Goal: Task Accomplishment & Management: Use online tool/utility

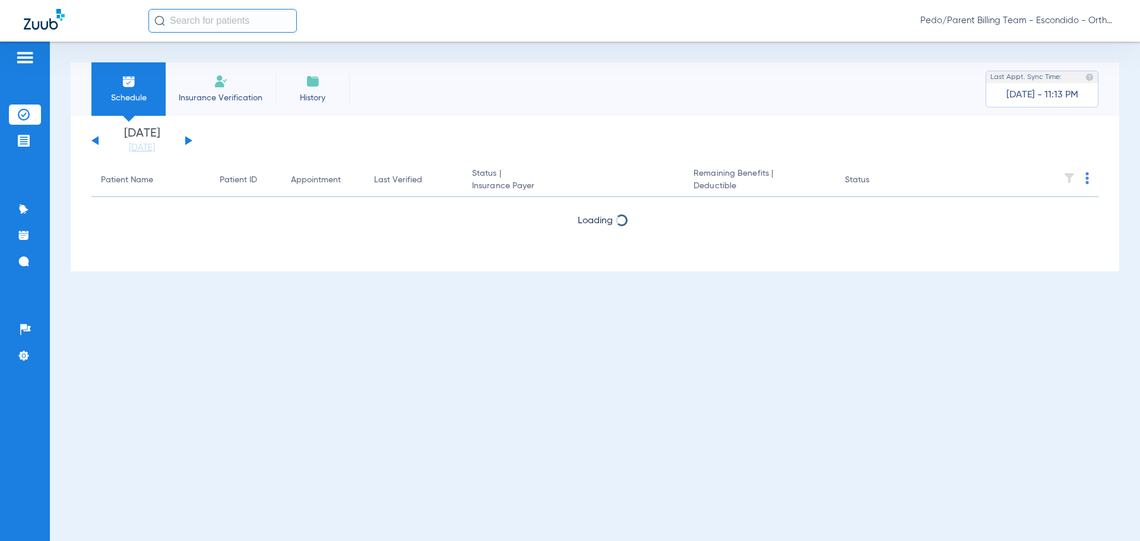
click at [1071, 19] on span "Pedo/Parent Billing Team - Escondido - Ortho | The Super Dentists" at bounding box center [1018, 21] width 196 height 12
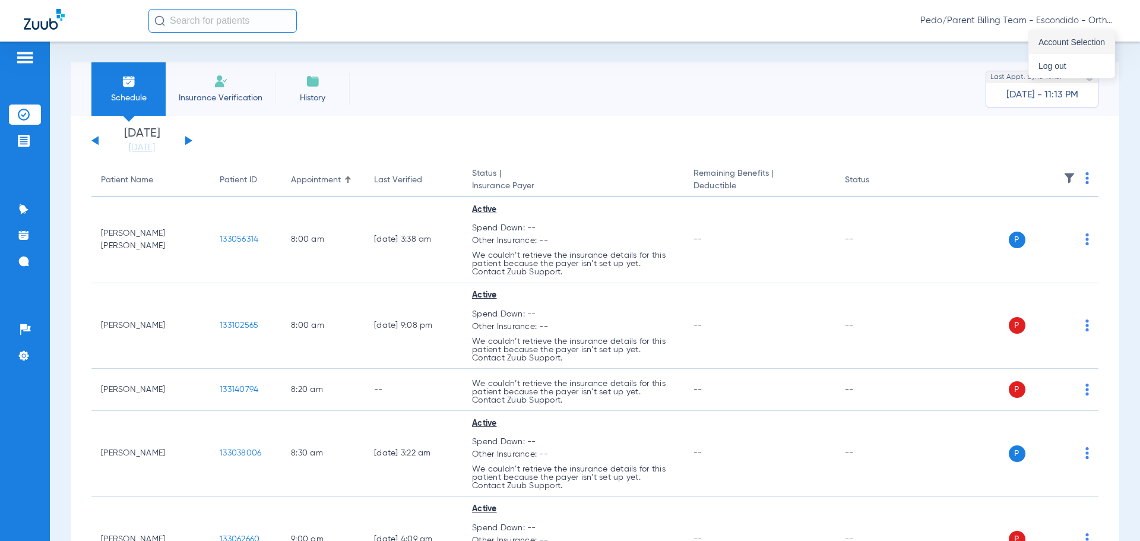
click at [1058, 43] on span "Account Selection" at bounding box center [1071, 42] width 66 height 8
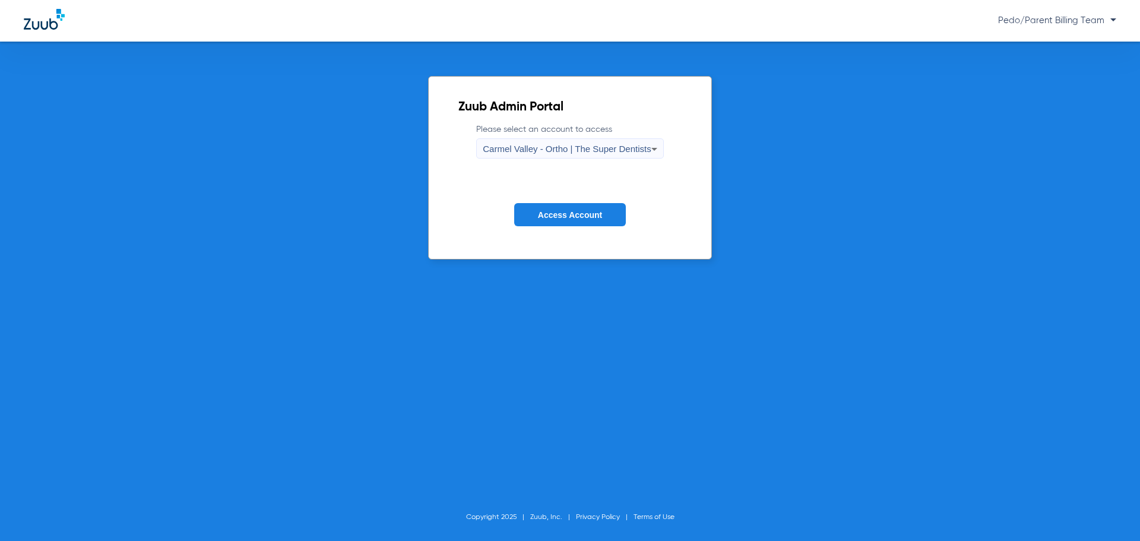
click at [585, 145] on span "Carmel Valley - Ortho | The Super Dentists" at bounding box center [567, 149] width 168 height 10
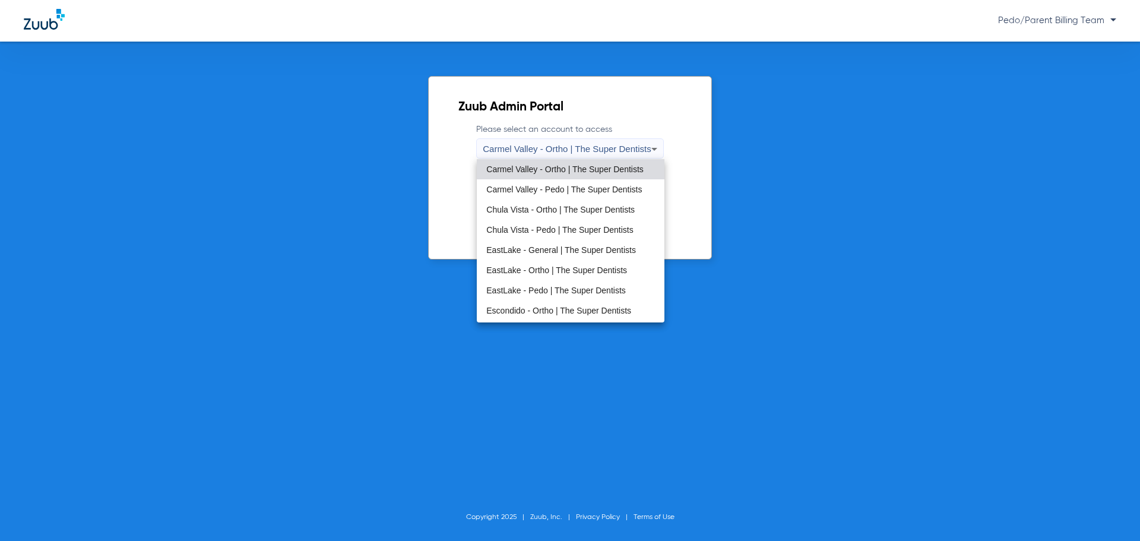
click at [542, 266] on span "EastLake - Ortho | The Super Dentists" at bounding box center [556, 270] width 141 height 8
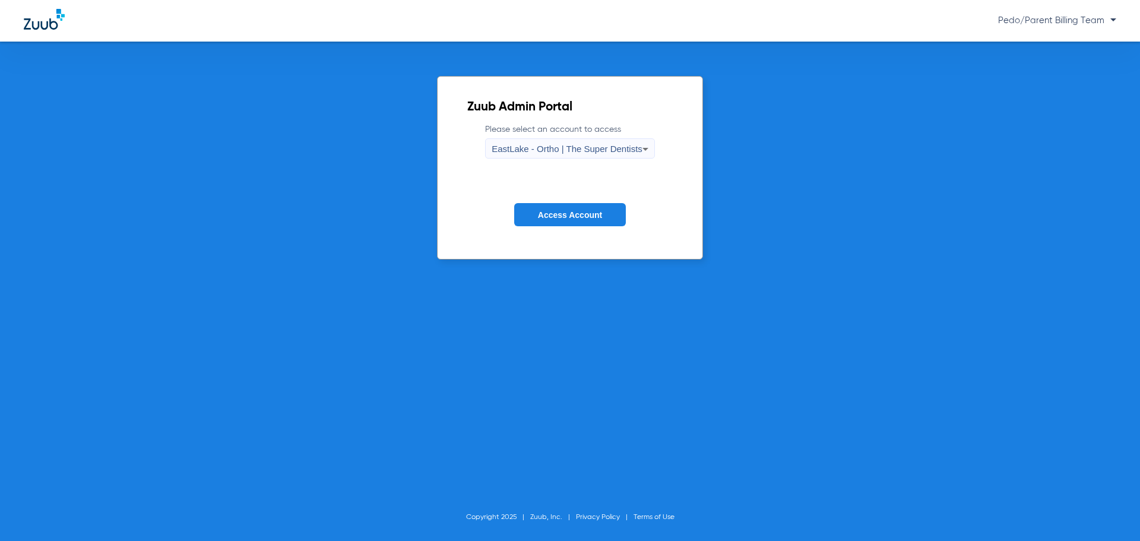
click at [518, 204] on button "Access Account" at bounding box center [570, 214] width 112 height 23
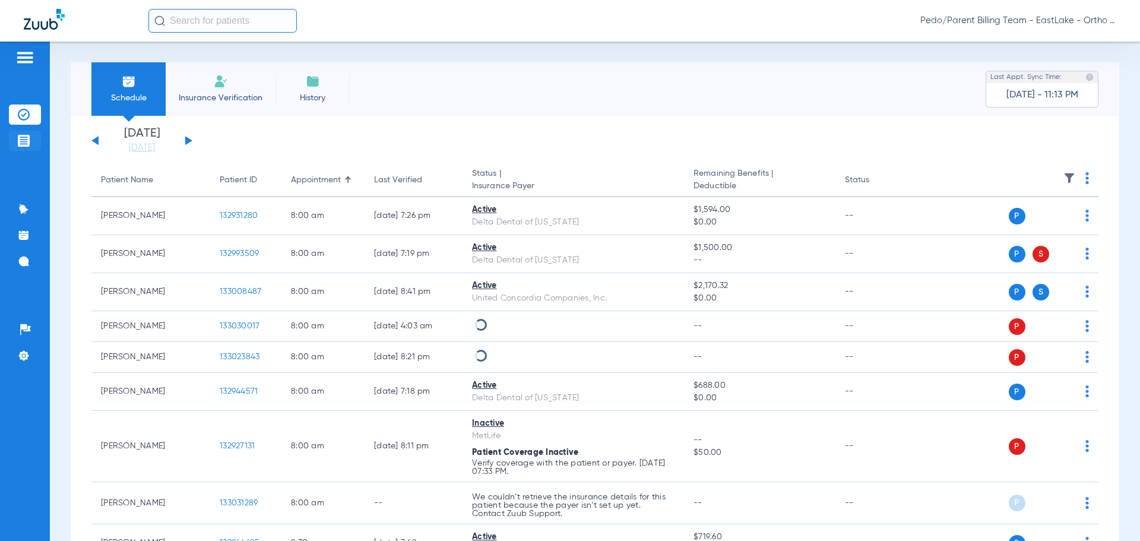
click at [34, 141] on li "Treatment Acceptance" at bounding box center [25, 141] width 32 height 20
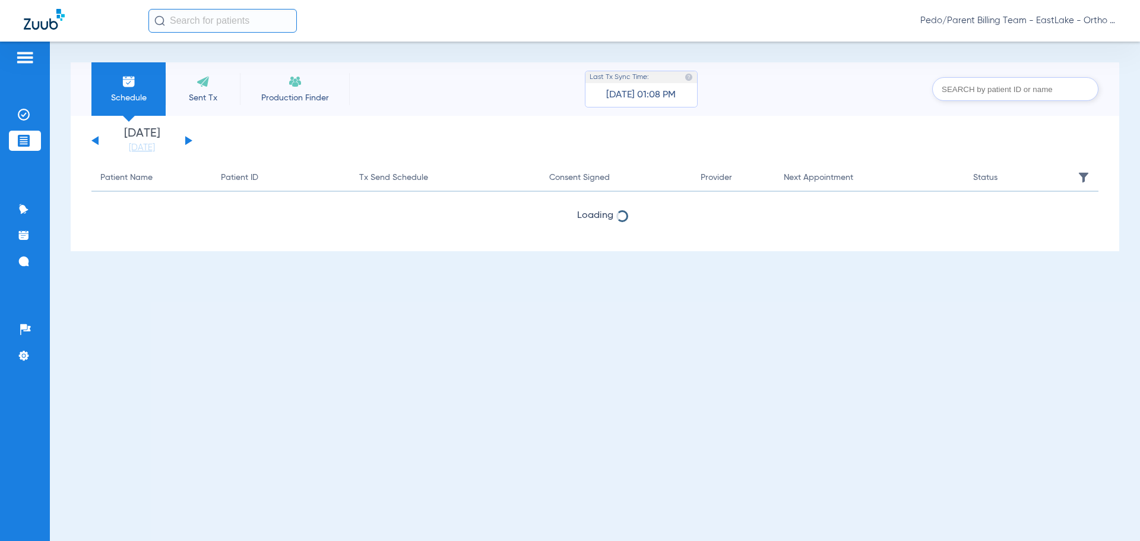
click at [216, 24] on input "text" at bounding box center [222, 21] width 148 height 24
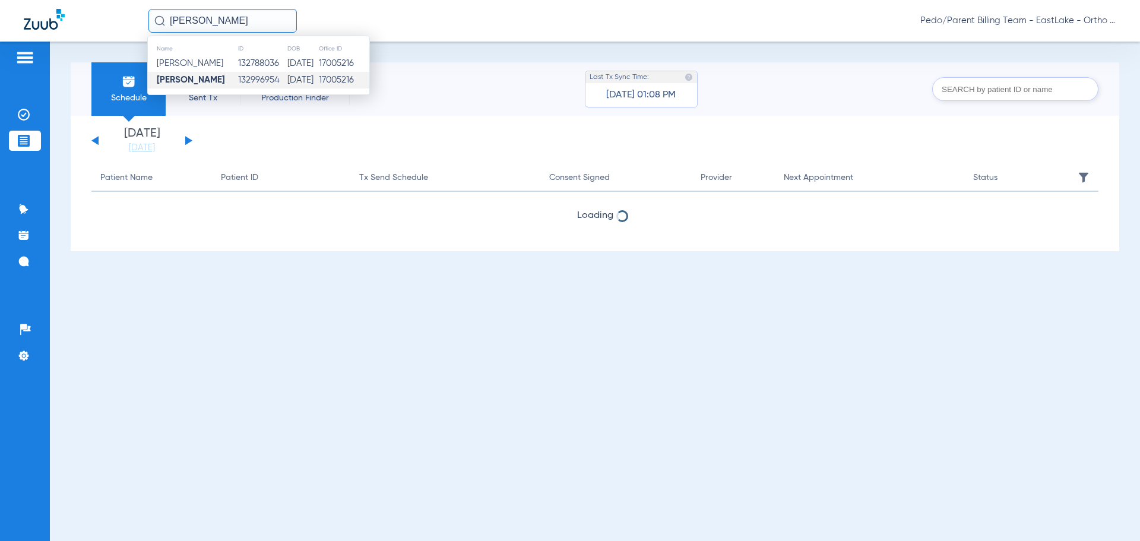
type input "[PERSON_NAME]"
click at [221, 78] on strong "[PERSON_NAME]" at bounding box center [191, 79] width 68 height 9
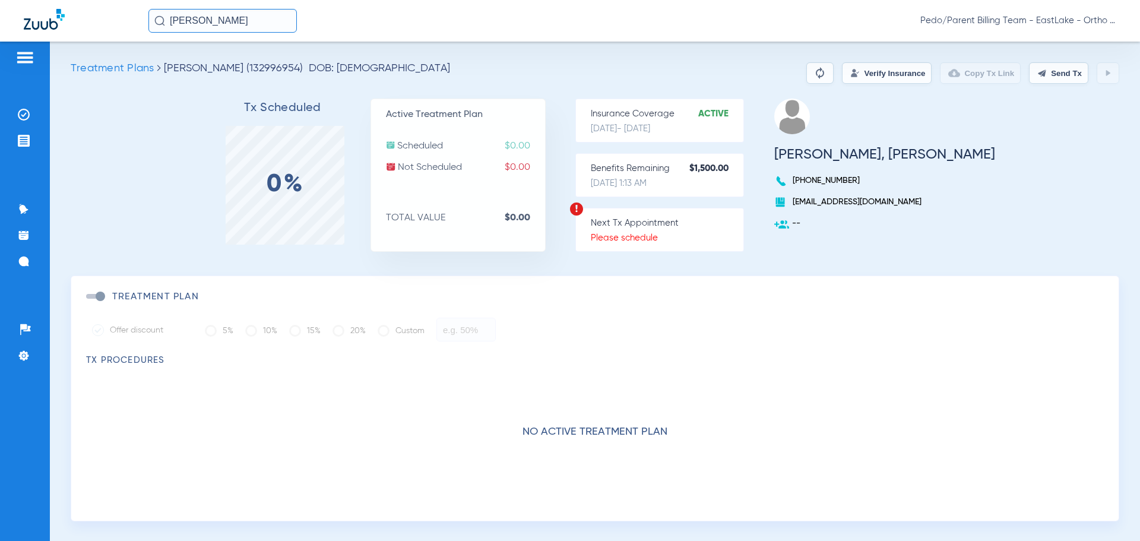
click at [249, 22] on input "[PERSON_NAME]" at bounding box center [222, 21] width 148 height 24
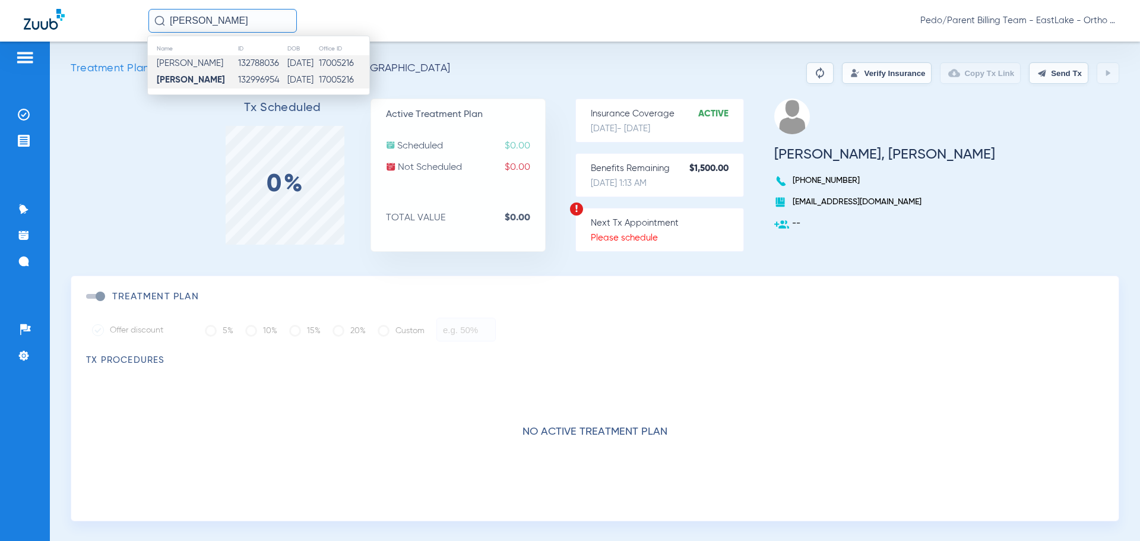
click at [223, 64] on span "[PERSON_NAME]" at bounding box center [190, 63] width 66 height 9
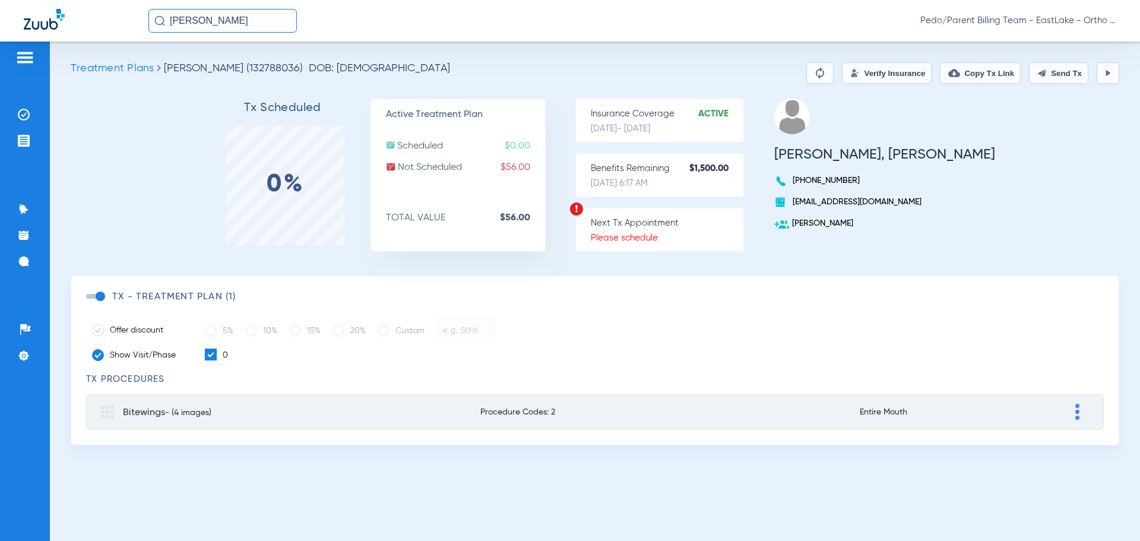
click at [1116, 66] on button at bounding box center [1107, 72] width 23 height 21
click at [237, 28] on input "[PERSON_NAME]" at bounding box center [222, 21] width 148 height 24
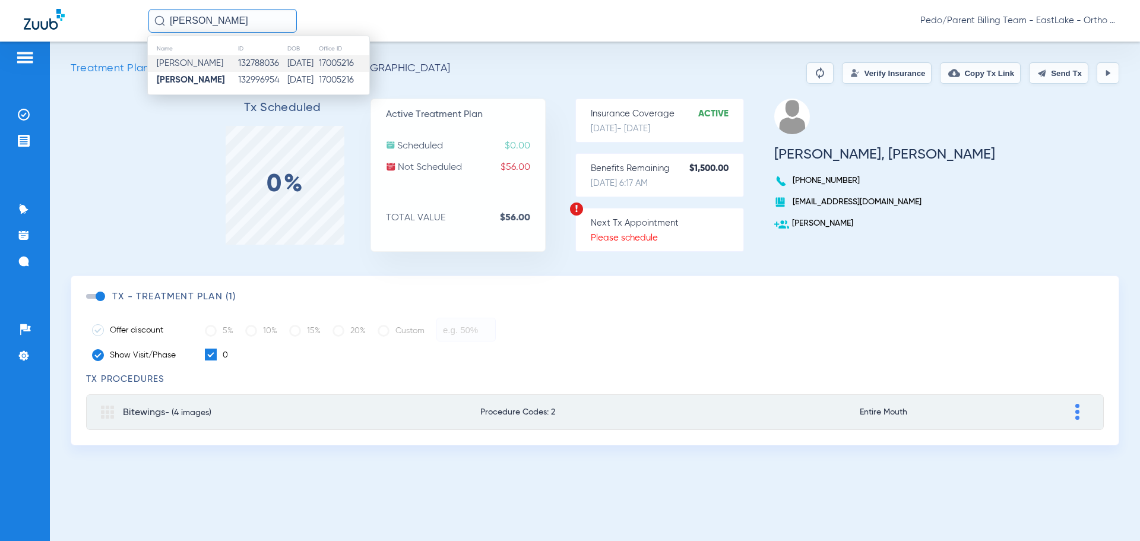
click at [253, 25] on input "[PERSON_NAME]" at bounding box center [222, 21] width 148 height 24
click at [245, 20] on input "[PERSON_NAME]" at bounding box center [222, 21] width 148 height 24
click at [192, 151] on div "Tx Scheduled 0% Active Treatment Plan Scheduled $0.00 Not Scheduled $56.00 TOTA…" at bounding box center [595, 187] width 1048 height 177
